Goal: Check status: Check status

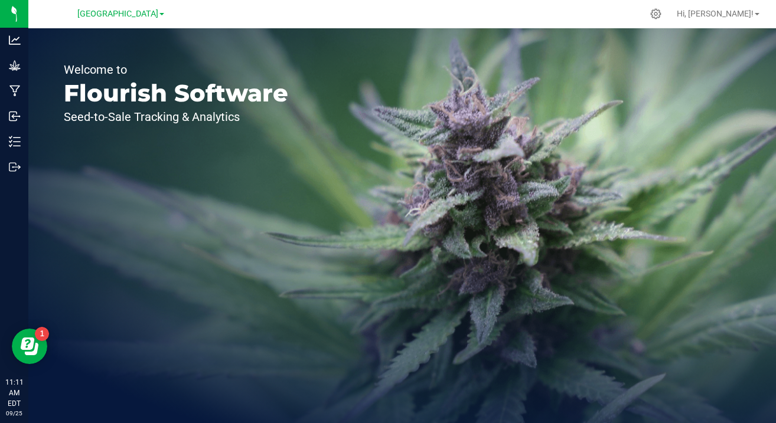
click at [158, 15] on span "[GEOGRAPHIC_DATA]" at bounding box center [117, 14] width 81 height 10
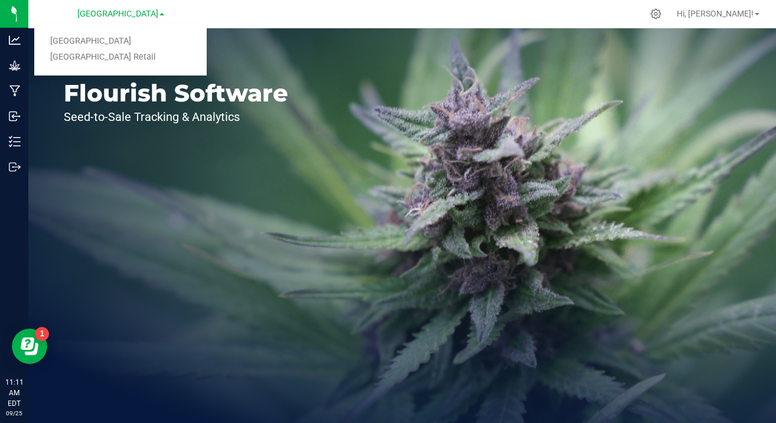
click at [93, 59] on link "[GEOGRAPHIC_DATA] Retail" at bounding box center [120, 58] width 172 height 16
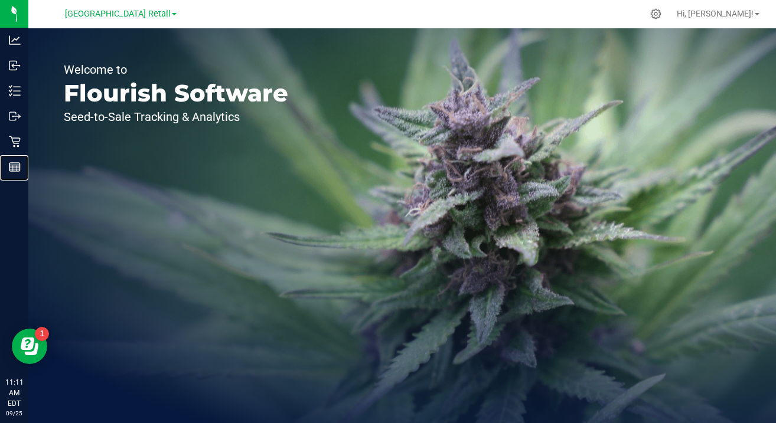
click at [14, 169] on line at bounding box center [14, 169] width 11 height 0
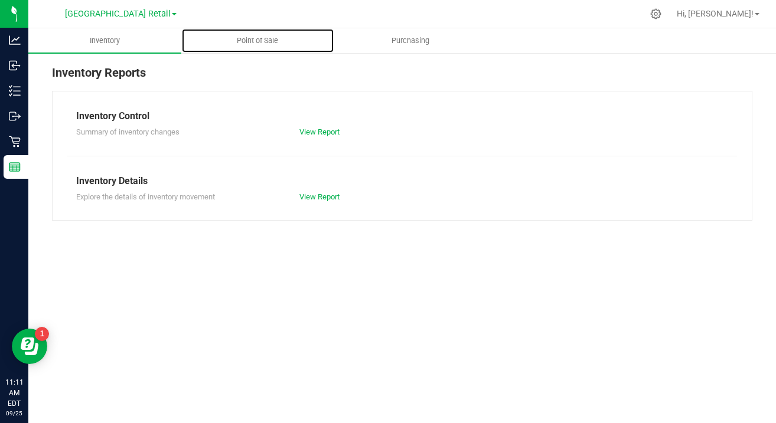
click at [259, 39] on span "Point of Sale" at bounding box center [257, 40] width 73 height 11
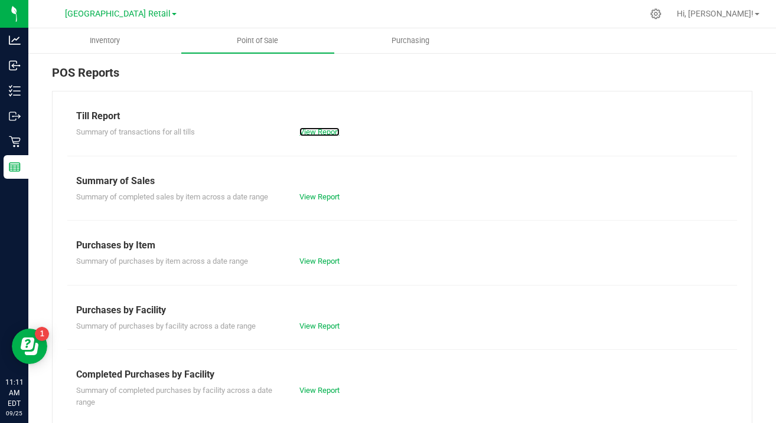
click at [322, 132] on link "View Report" at bounding box center [319, 131] width 40 height 9
